Goal: Find contact information: Find contact information

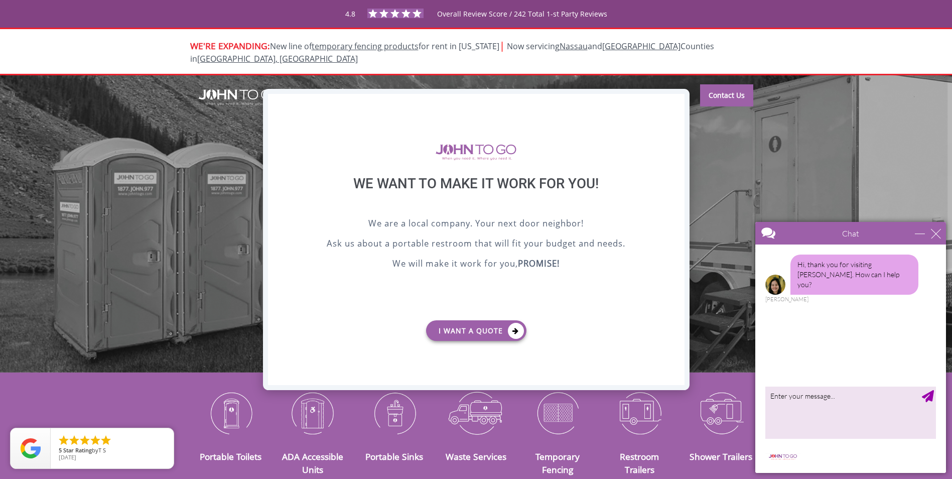
click at [678, 98] on div "X" at bounding box center [676, 102] width 16 height 17
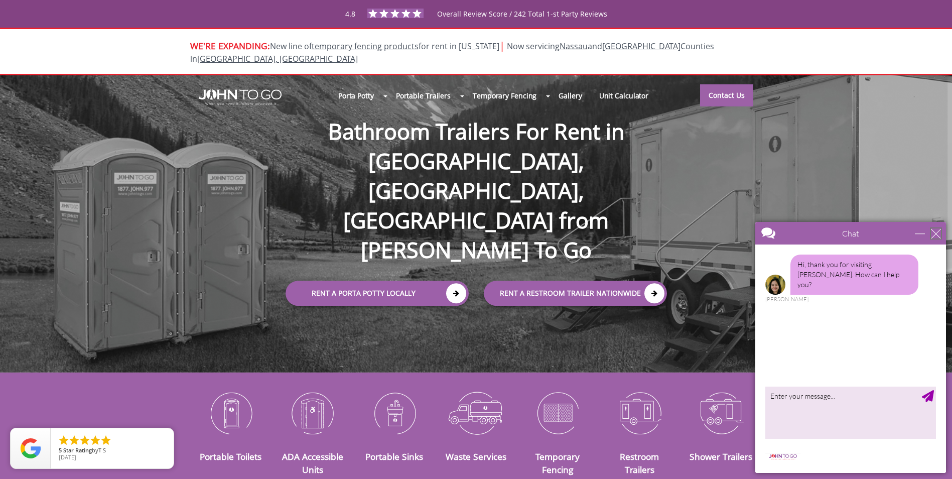
click at [934, 231] on div "close" at bounding box center [936, 233] width 10 height 10
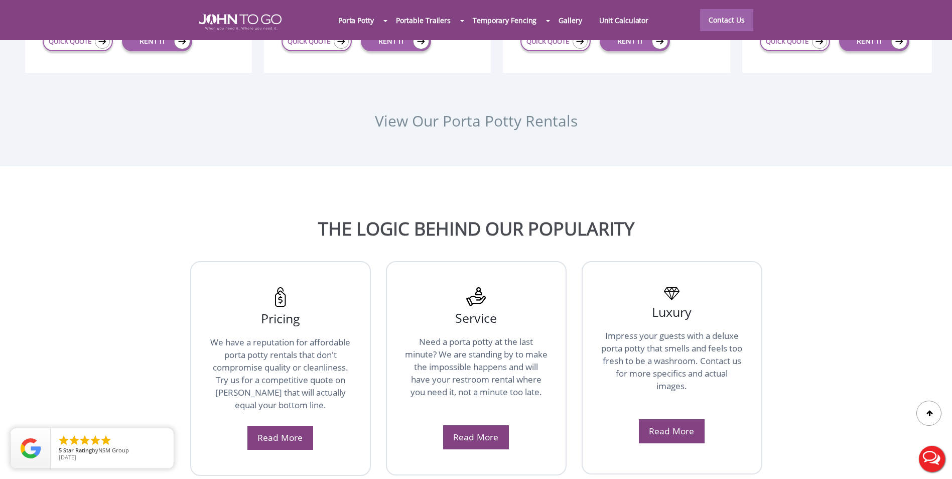
scroll to position [1906, 0]
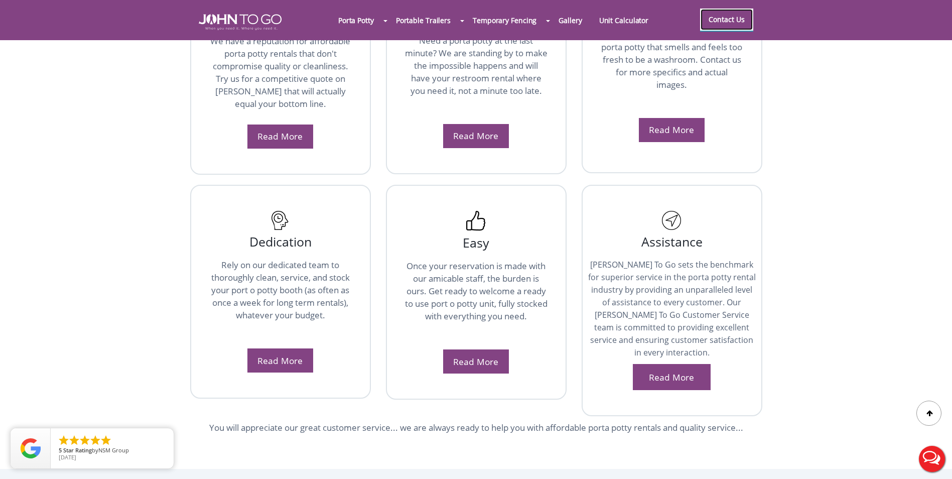
click at [746, 17] on link "Contact Us" at bounding box center [726, 20] width 53 height 22
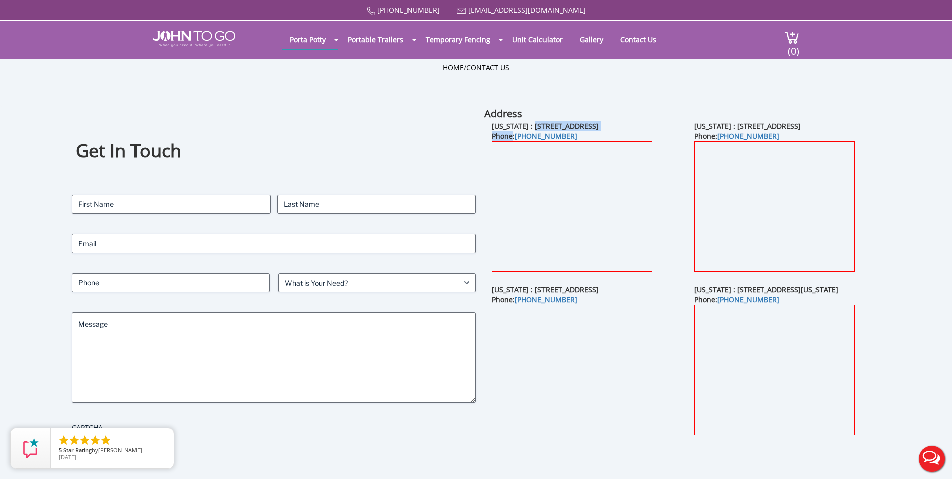
drag, startPoint x: 533, startPoint y: 123, endPoint x: 513, endPoint y: 133, distance: 22.2
click at [513, 133] on div "[US_STATE] : [STREET_ADDRESS] Phone: [PHONE_NUMBER]" at bounding box center [585, 203] width 202 height 164
copy div "[STREET_ADDRESS] Phone"
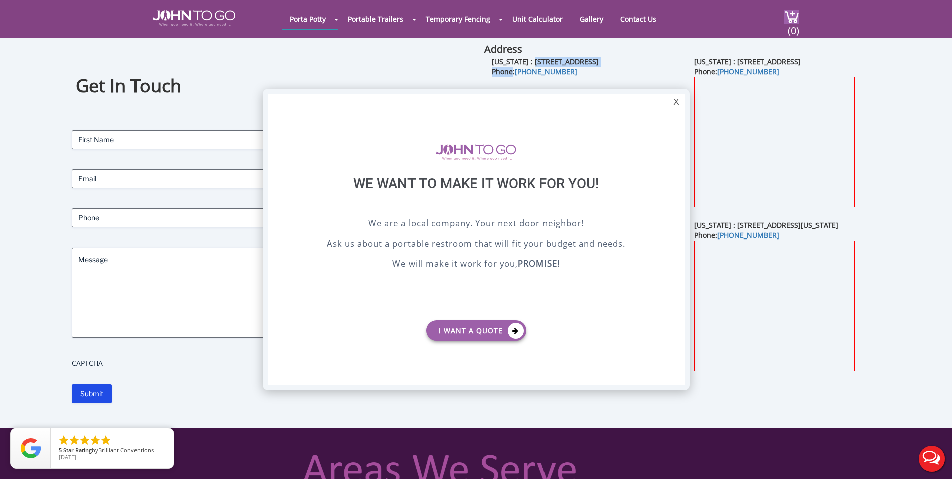
scroll to position [50, 0]
